Goal: Transaction & Acquisition: Purchase product/service

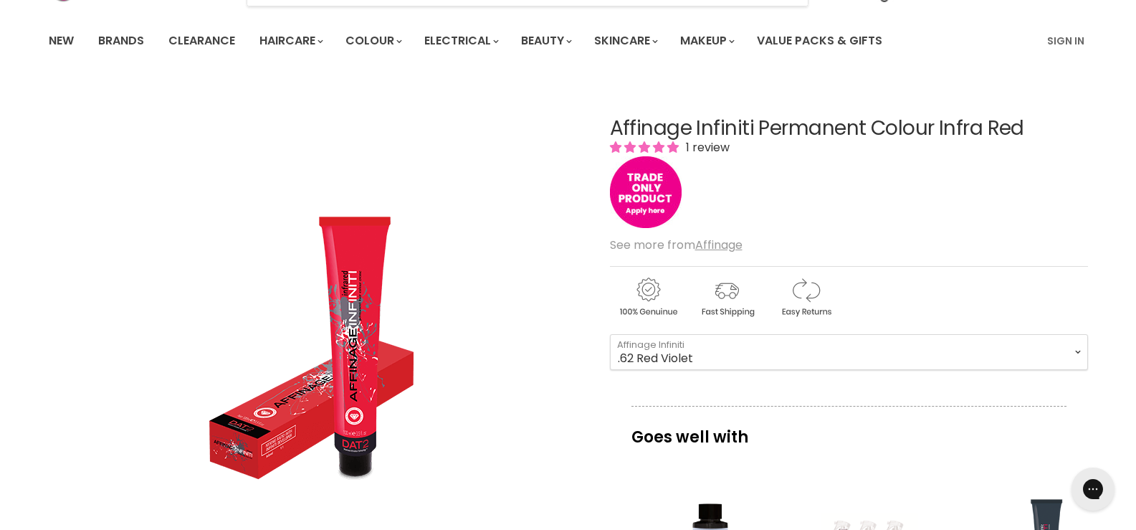
scroll to position [72, 0]
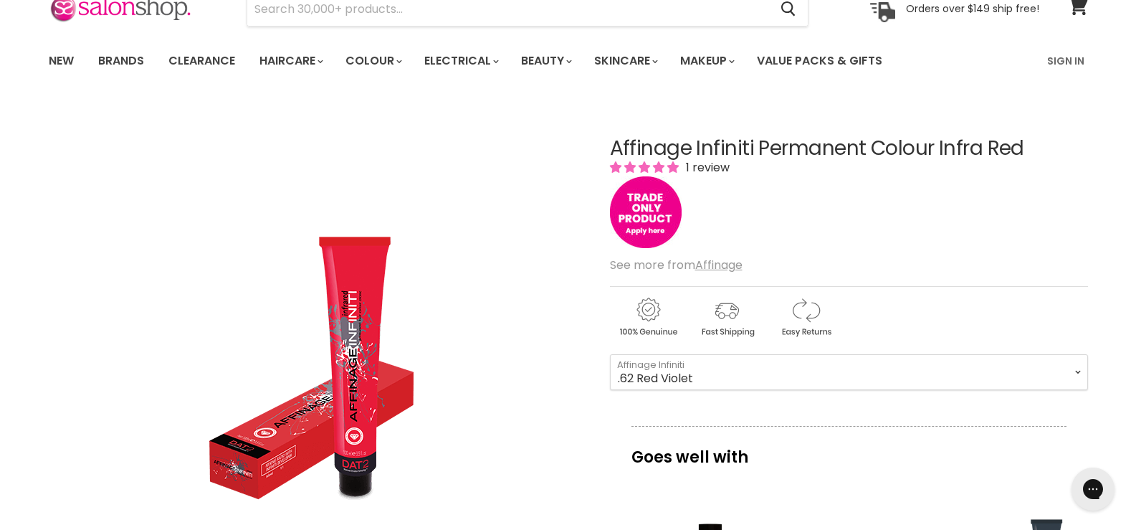
click at [280, 348] on img "Affinage Infiniti Permanent Colour Infra Red image. Click or Scroll to Zoom." at bounding box center [316, 369] width 258 height 328
click at [333, 339] on img "Affinage Infiniti Permanent Colour Infra Red image. Click or Scroll to Zoom." at bounding box center [316, 369] width 258 height 328
click at [846, 358] on select ".4 Copper .526 Magenta .6 Red .62 Red Violet .64 Red Copper" at bounding box center [849, 372] width 478 height 36
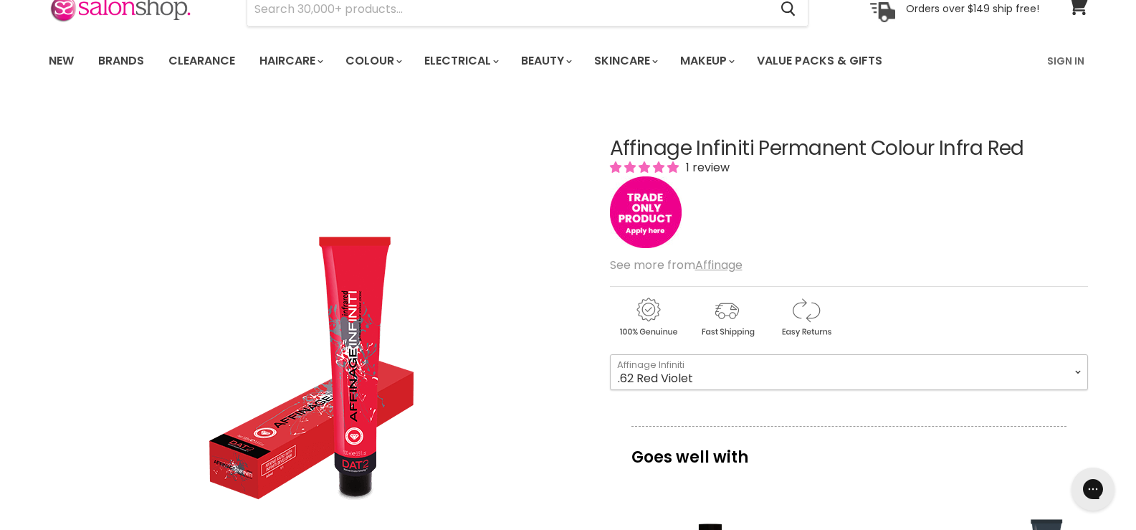
click at [846, 358] on select ".4 Copper .526 Magenta .6 Red .62 Red Violet .64 Red Copper" at bounding box center [849, 372] width 478 height 36
click at [651, 229] on img "Main content" at bounding box center [646, 212] width 72 height 72
